Goal: Communication & Community: Answer question/provide support

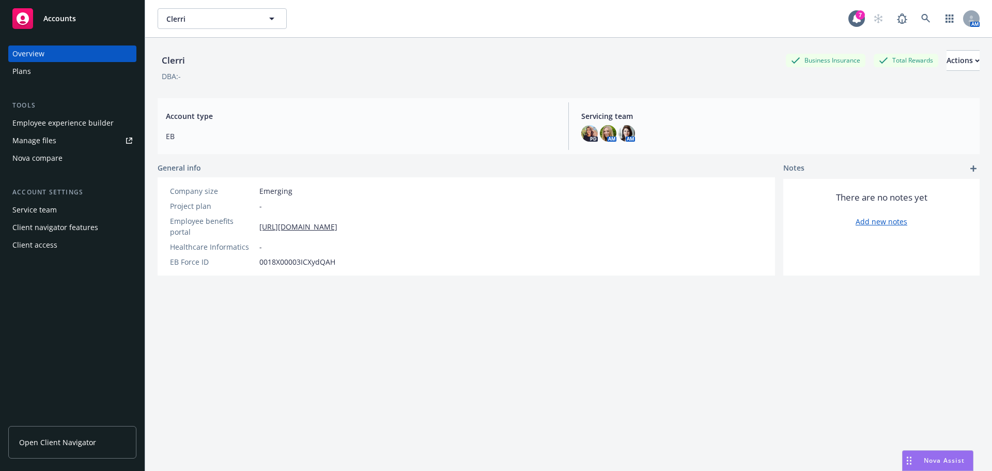
click at [922, 461] on div "Nova Assist" at bounding box center [944, 460] width 57 height 9
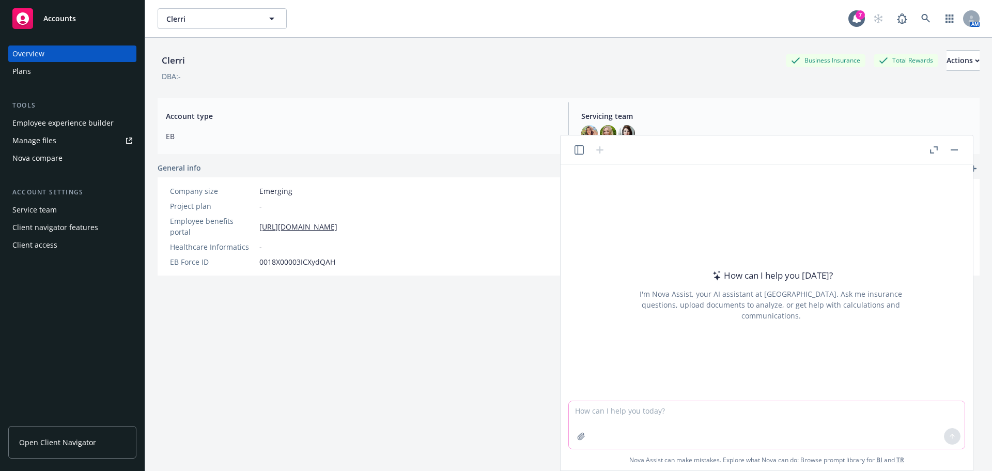
click at [657, 411] on textarea at bounding box center [767, 425] width 396 height 48
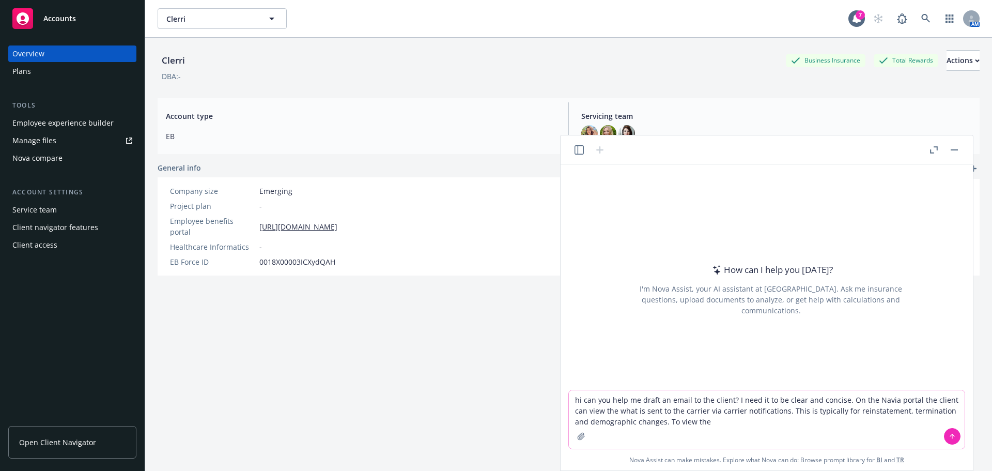
click at [700, 423] on textarea "hi can you help me draft an email to the client? I need it to be clear and conc…" at bounding box center [767, 419] width 396 height 58
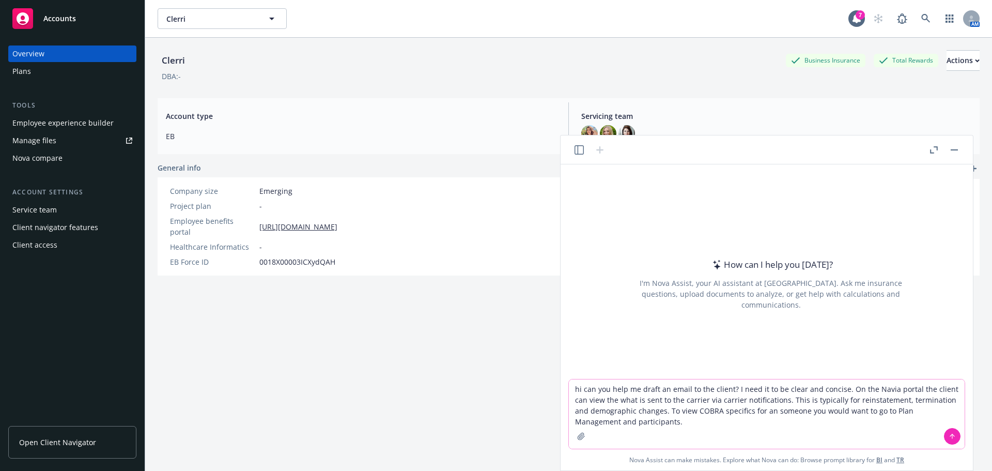
click at [879, 387] on textarea "hi can you help me draft an email to the client? I need it to be clear and conc…" at bounding box center [767, 413] width 396 height 69
click at [666, 420] on textarea "hi can you help me draft an email to the client? I need it to be clear and conc…" at bounding box center [767, 413] width 396 height 69
drag, startPoint x: 715, startPoint y: 430, endPoint x: 620, endPoint y: 420, distance: 95.7
click at [620, 420] on textarea "hi can you help me draft an email to the client? I need it to be clear and conc…" at bounding box center [767, 413] width 396 height 69
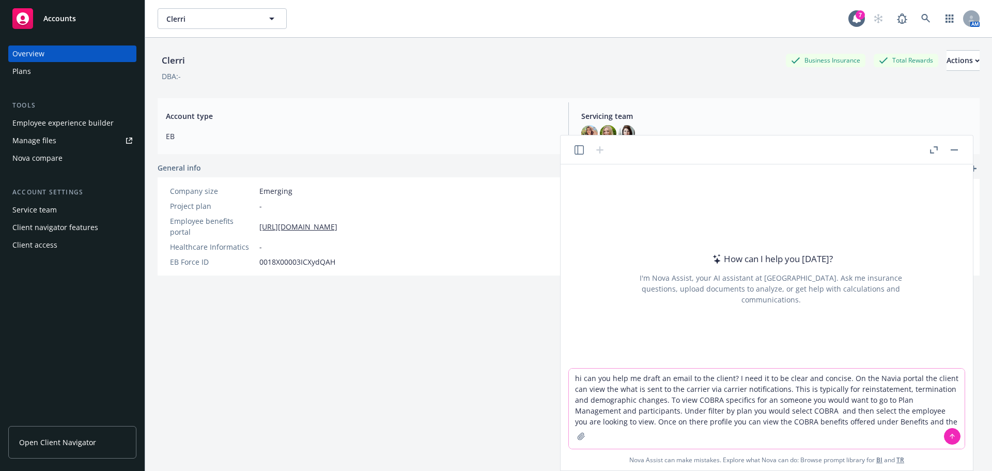
click at [873, 422] on textarea "hi can you help me draft an email to the client? I need it to be clear and conc…" at bounding box center [767, 408] width 396 height 80
click at [873, 424] on textarea "hi can you help me draft an email to the client? I need it to be clear and conc…" at bounding box center [767, 408] width 396 height 80
click at [863, 423] on textarea "hi can you help me draft an email to the client? I need it to be clear and conc…" at bounding box center [767, 408] width 396 height 80
type textarea "hi can you help me draft an email to the client? I need it to be clear and conc…"
click at [956, 434] on button at bounding box center [952, 436] width 17 height 17
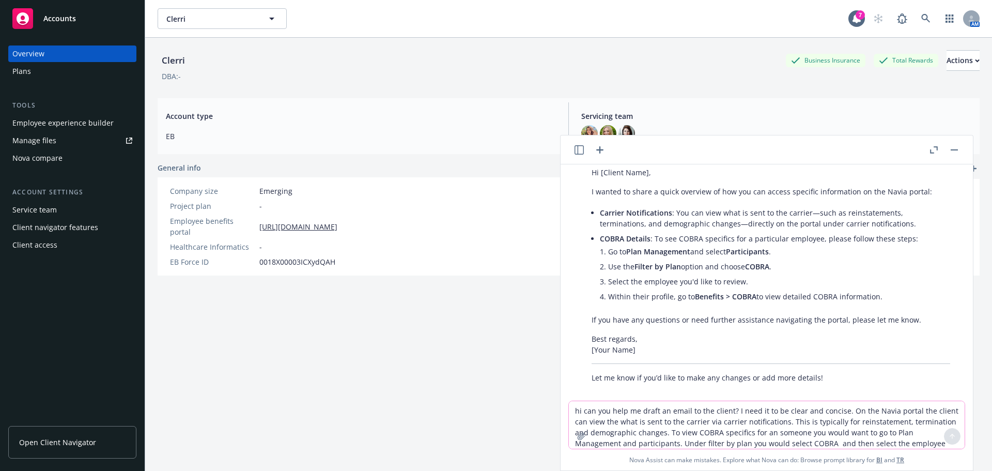
scroll to position [154, 0]
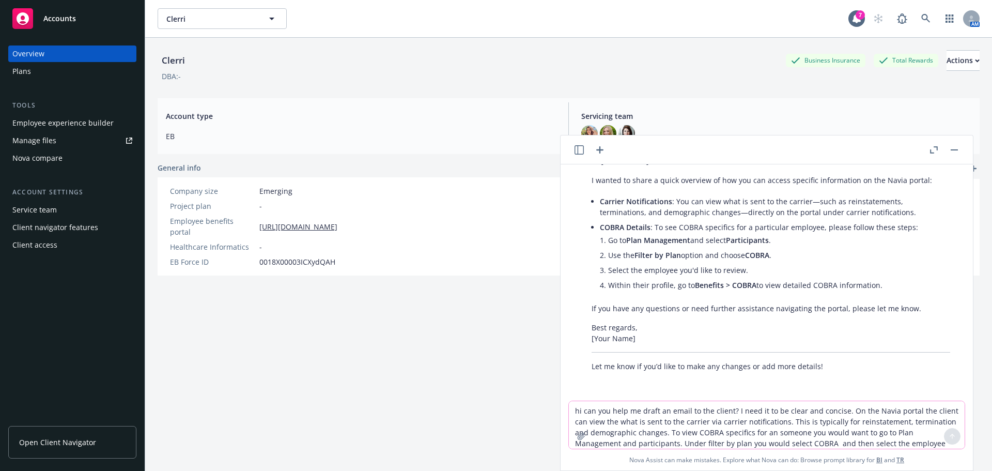
drag, startPoint x: 620, startPoint y: 402, endPoint x: 615, endPoint y: 420, distance: 19.1
click at [620, 403] on textarea "hi can you help me draft an email to the client? I need it to be clear and conc…" at bounding box center [767, 425] width 396 height 48
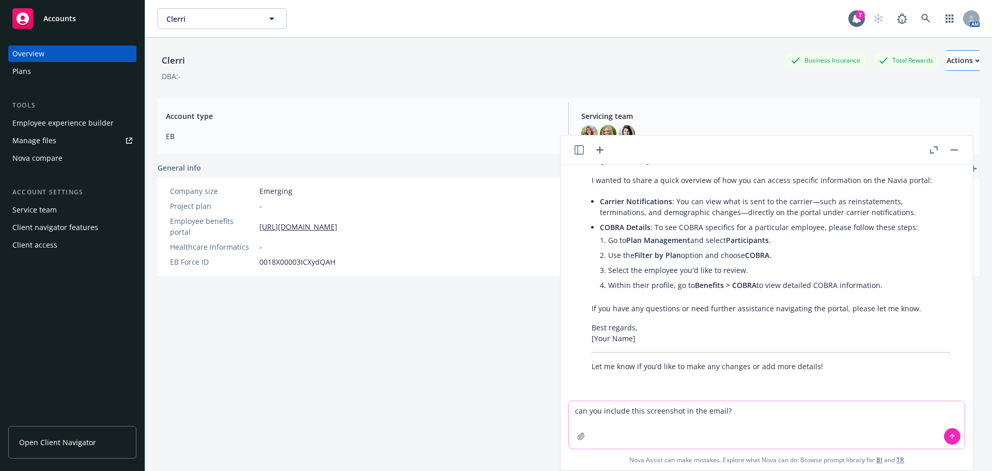
type textarea "can you include this screenshot in the email?"
click at [575, 433] on button "button" at bounding box center [581, 436] width 17 height 17
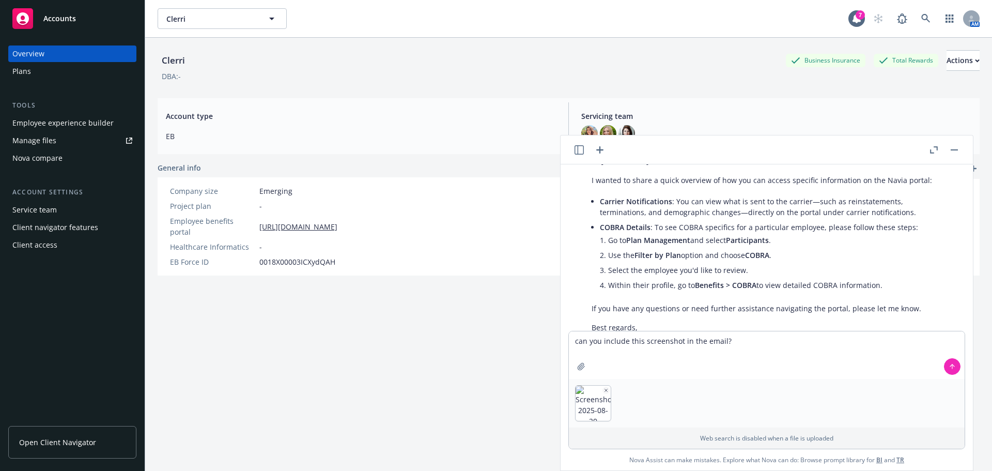
click at [951, 366] on icon at bounding box center [952, 366] width 7 height 7
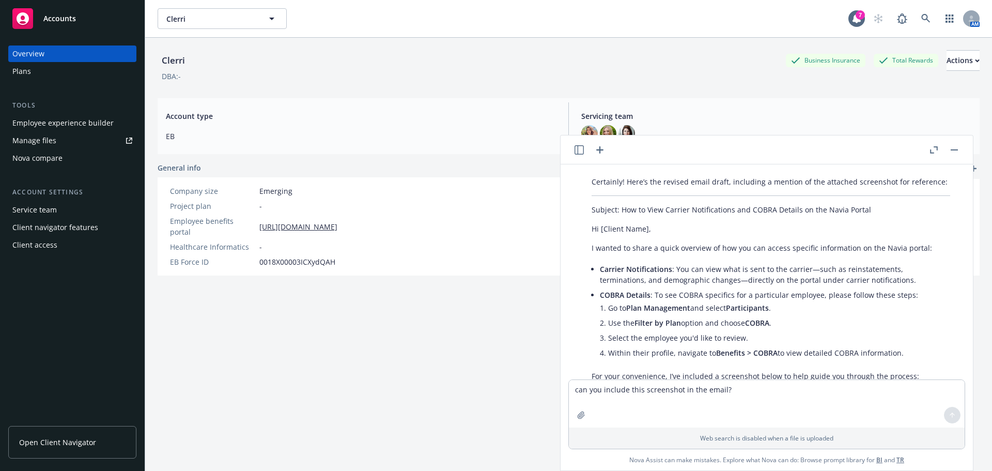
scroll to position [456, 0]
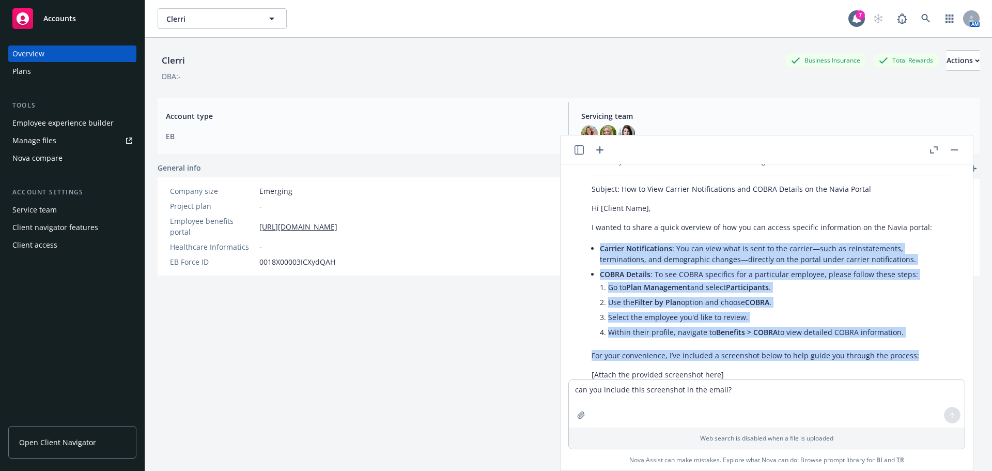
drag, startPoint x: 598, startPoint y: 248, endPoint x: 918, endPoint y: 362, distance: 339.6
click at [918, 362] on div "Certainly! Here’s the revised email draft, including a mention of the attached …" at bounding box center [770, 306] width 379 height 310
copy div "Carrier Notifications : You can view what is sent to the carrier—such as reinst…"
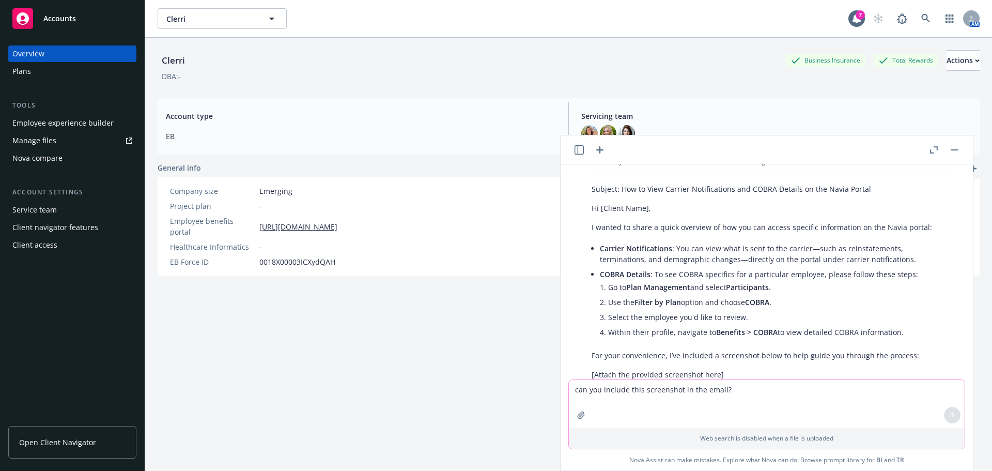
click at [605, 392] on textarea "can you include this screenshot in the email?" at bounding box center [767, 404] width 396 height 48
type textarea "please"
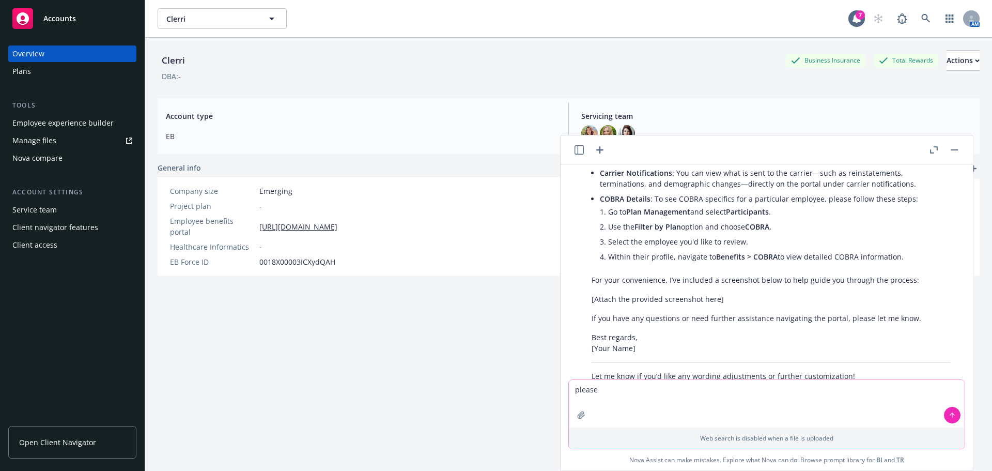
scroll to position [563, 0]
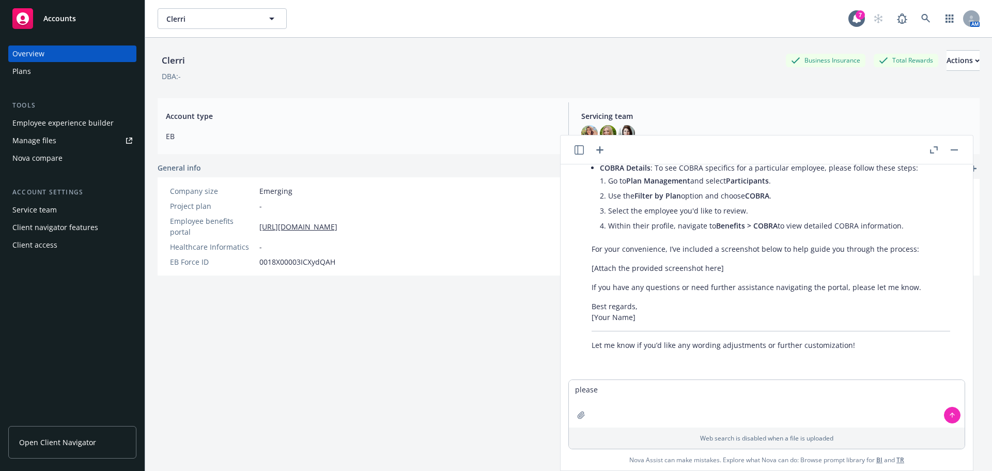
click at [952, 148] on button "button" at bounding box center [954, 150] width 12 height 12
